Goal: Information Seeking & Learning: Learn about a topic

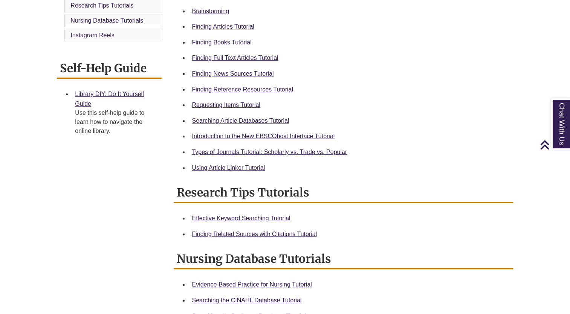
scroll to position [253, 0]
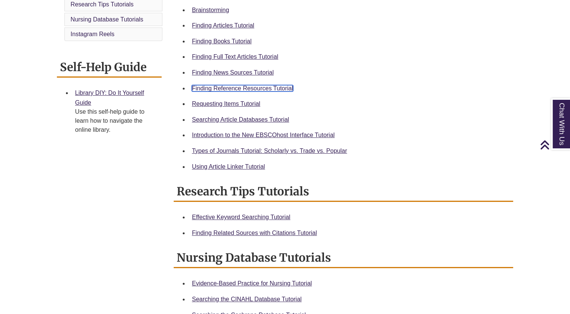
click at [260, 86] on link "Finding Reference Resources Tutorial" at bounding box center [242, 88] width 101 height 6
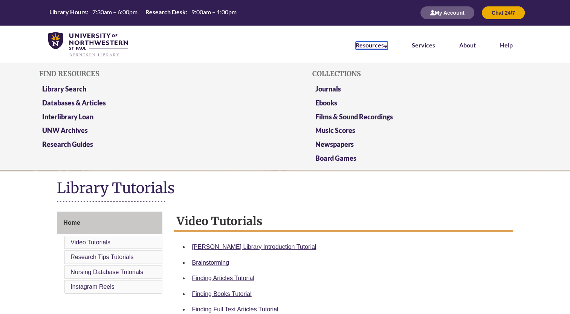
click at [385, 41] on link "Resources" at bounding box center [372, 45] width 32 height 8
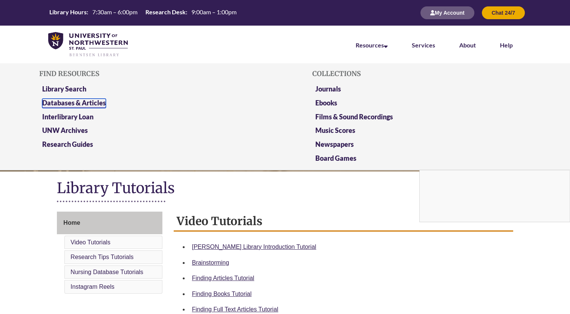
click at [73, 104] on link "Databases & Articles" at bounding box center [74, 103] width 64 height 9
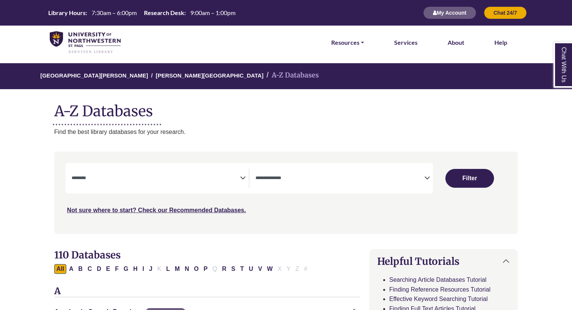
select select "Database Subject Filter"
select select "Database Types Filter"
click at [311, 187] on span "Search filters" at bounding box center [339, 178] width 169 height 19
click at [305, 95] on div "University of Northwestern - St. Paul Berntsen Library A-Z Databases A-Z Databa…" at bounding box center [286, 99] width 486 height 73
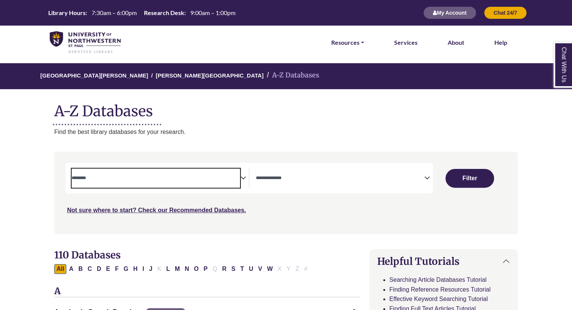
click at [179, 181] on textarea "Search" at bounding box center [156, 179] width 169 height 6
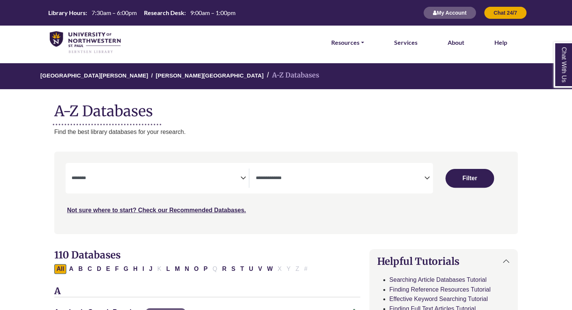
click at [348, 136] on p "Find the best library databases for your research." at bounding box center [285, 132] width 463 height 10
click at [237, 175] on span "Search filters" at bounding box center [156, 177] width 169 height 6
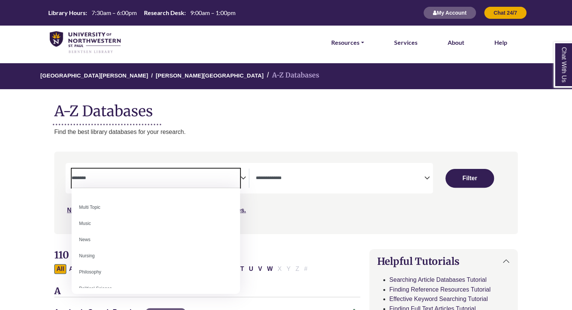
scroll to position [531, 0]
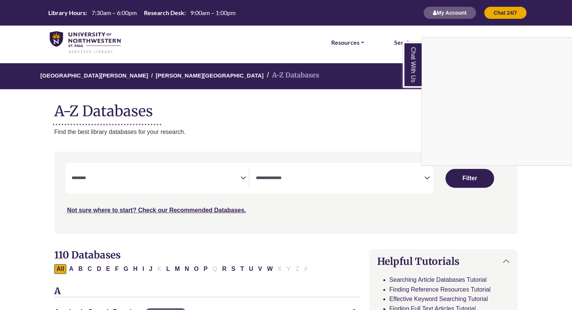
click at [243, 179] on div "Chat With Us" at bounding box center [286, 155] width 572 height 310
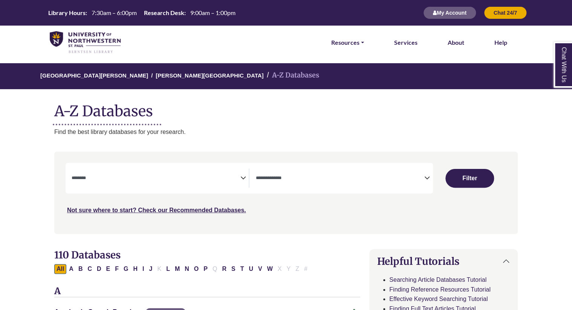
click at [167, 182] on span "Search filters" at bounding box center [156, 178] width 169 height 19
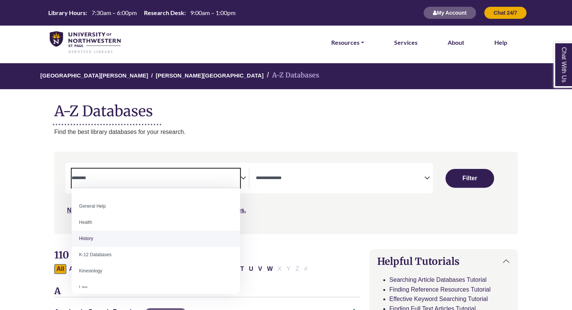
scroll to position [321, 0]
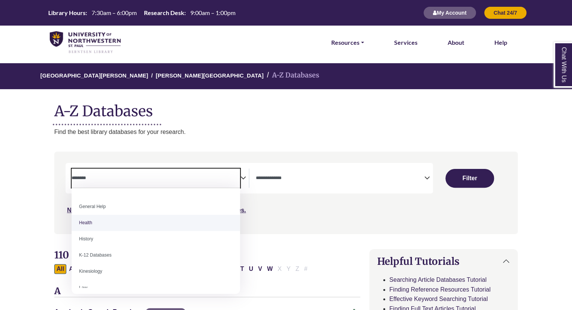
select select "*****"
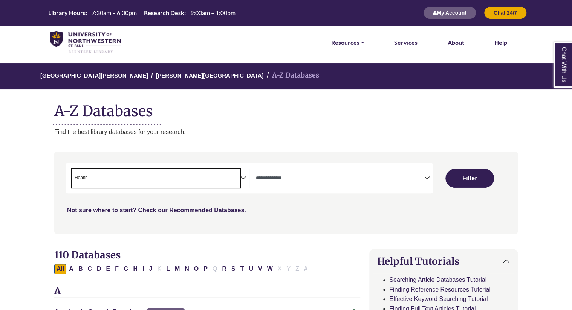
scroll to position [153, 0]
click at [473, 182] on button "Filter" at bounding box center [469, 178] width 48 height 19
select select "Database Types Filter"
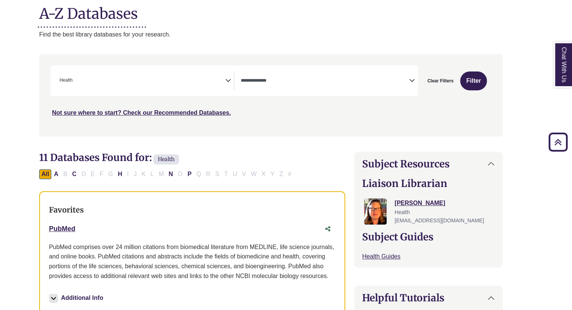
scroll to position [0, 15]
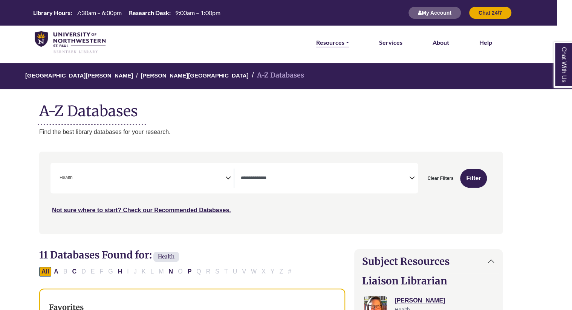
click at [346, 41] on link "Resources" at bounding box center [332, 43] width 33 height 10
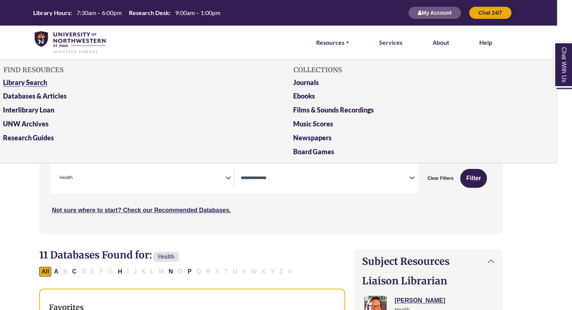
click at [38, 82] on link "Library Search" at bounding box center [125, 84] width 257 height 14
